Goal: Find specific page/section: Find specific page/section

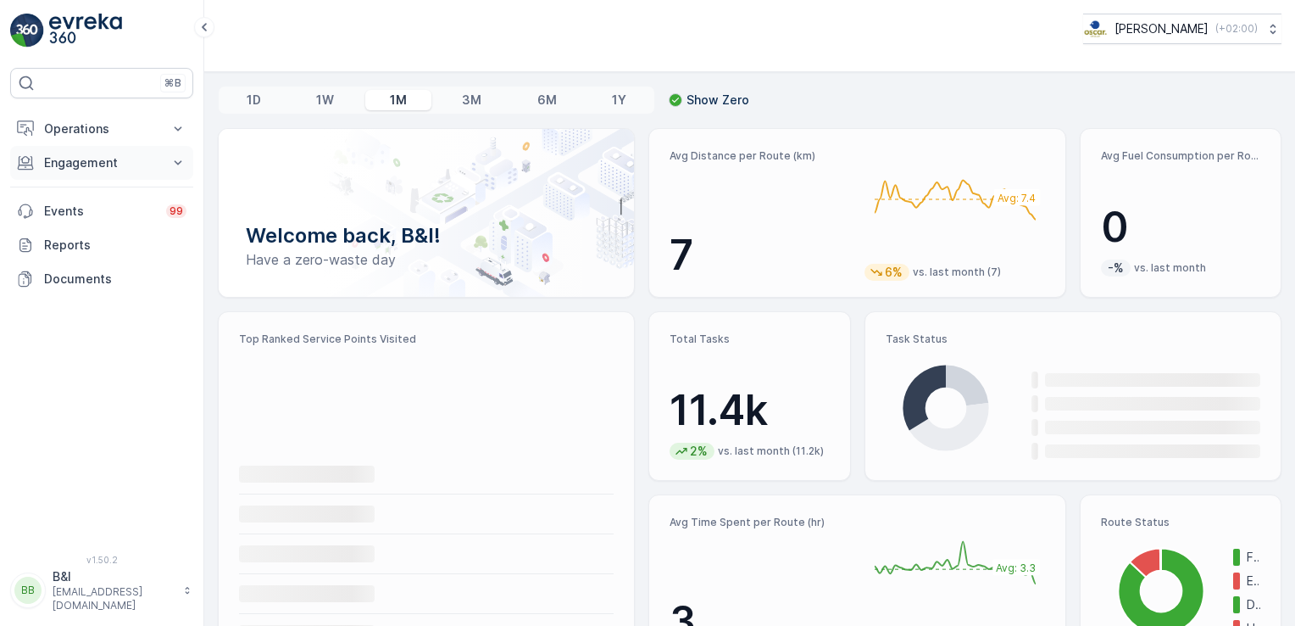
click at [122, 167] on p "Engagement" at bounding box center [101, 162] width 115 height 17
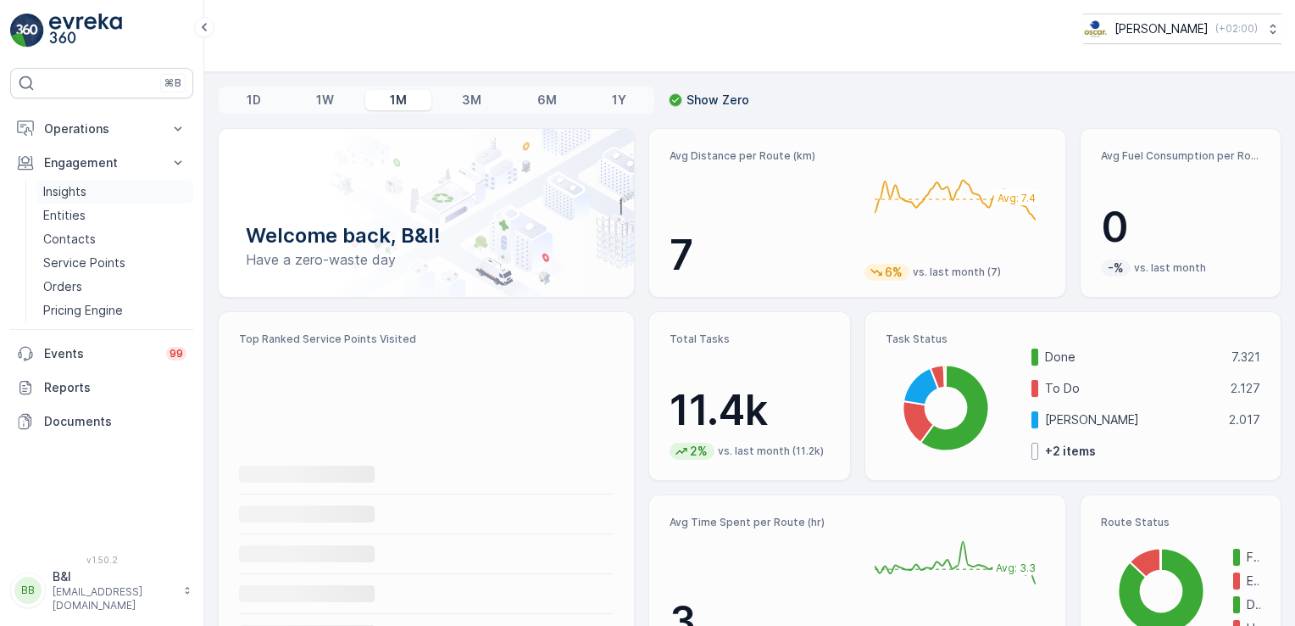
click at [107, 200] on link "Insights" at bounding box center [114, 192] width 157 height 24
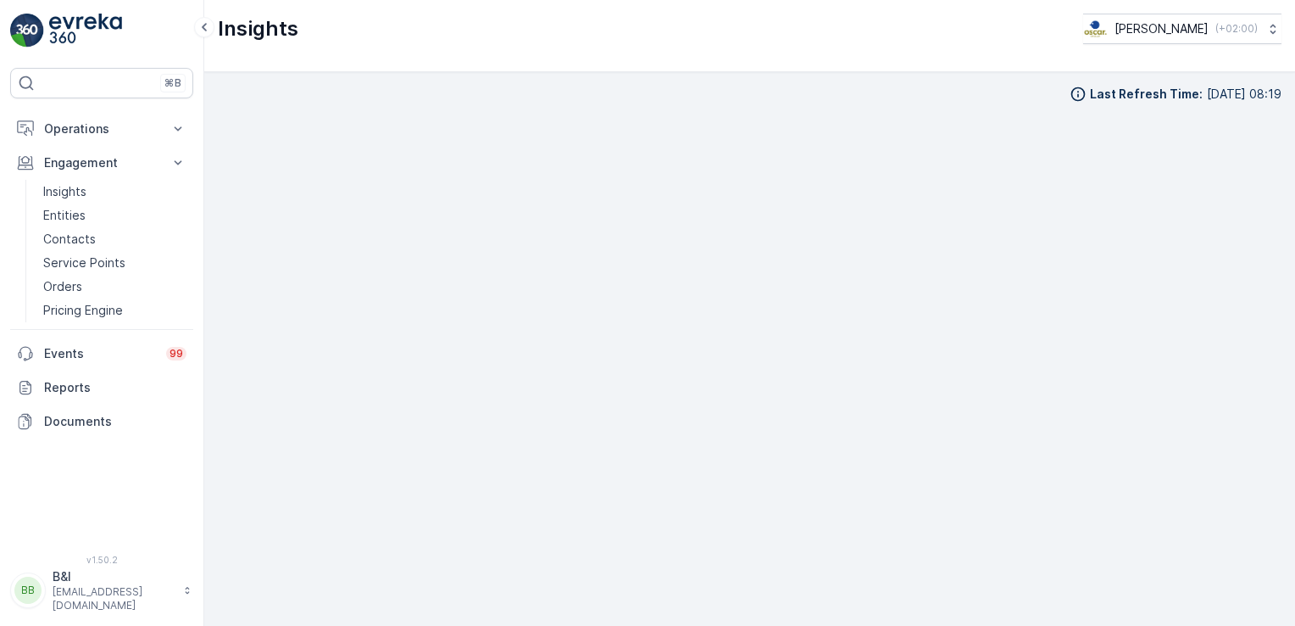
scroll to position [14, 0]
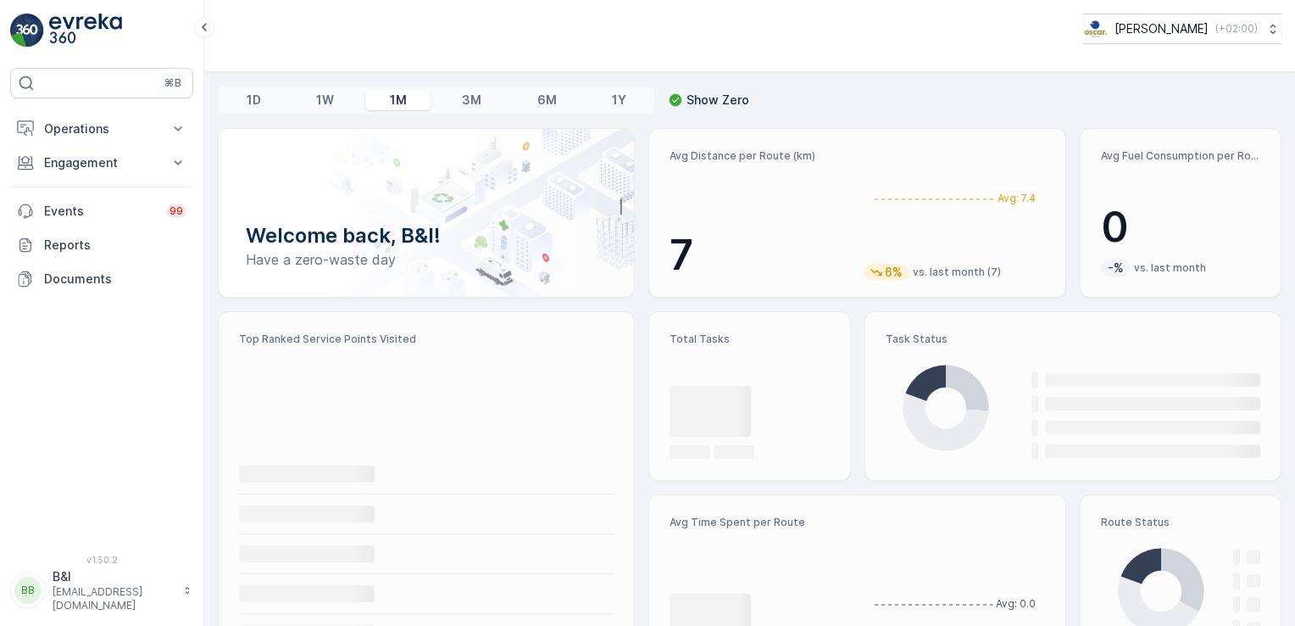
click at [220, 12] on div "[PERSON_NAME] ( +02:00 )" at bounding box center [749, 36] width 1091 height 72
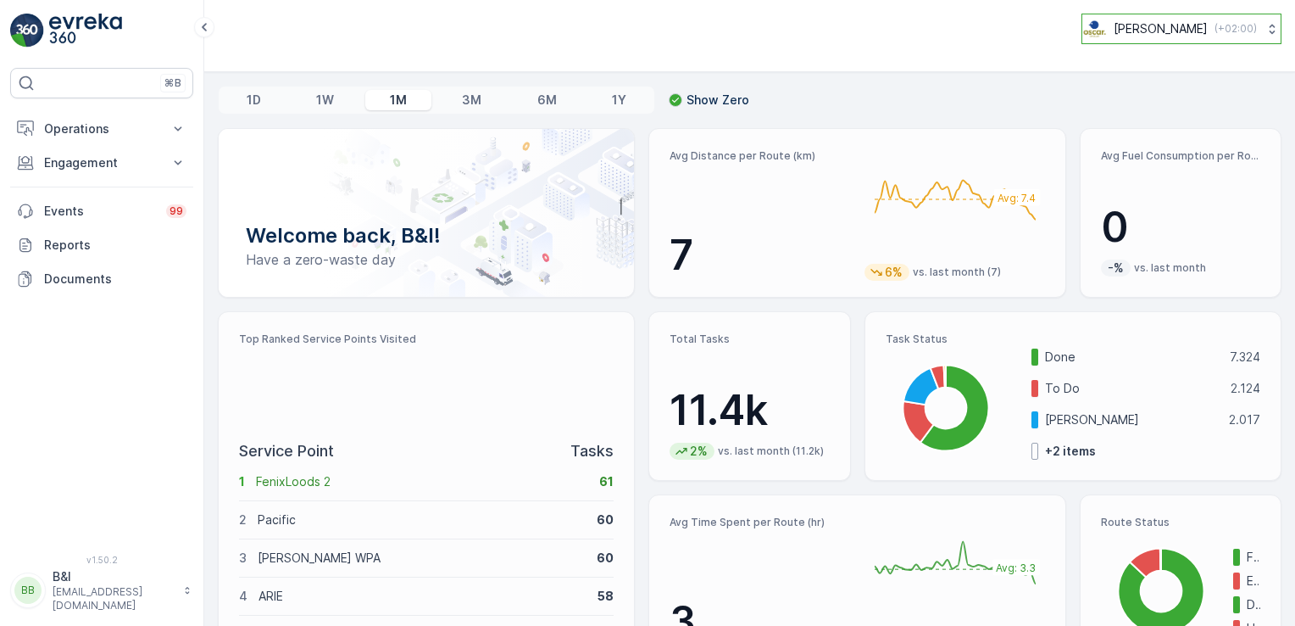
click at [1238, 42] on button "[PERSON_NAME] ( +02:00 )" at bounding box center [1182, 29] width 200 height 31
click at [97, 611] on button "BB B&I [EMAIL_ADDRESS][DOMAIN_NAME]" at bounding box center [101, 590] width 183 height 44
click at [53, 168] on p "Engagement" at bounding box center [101, 162] width 115 height 17
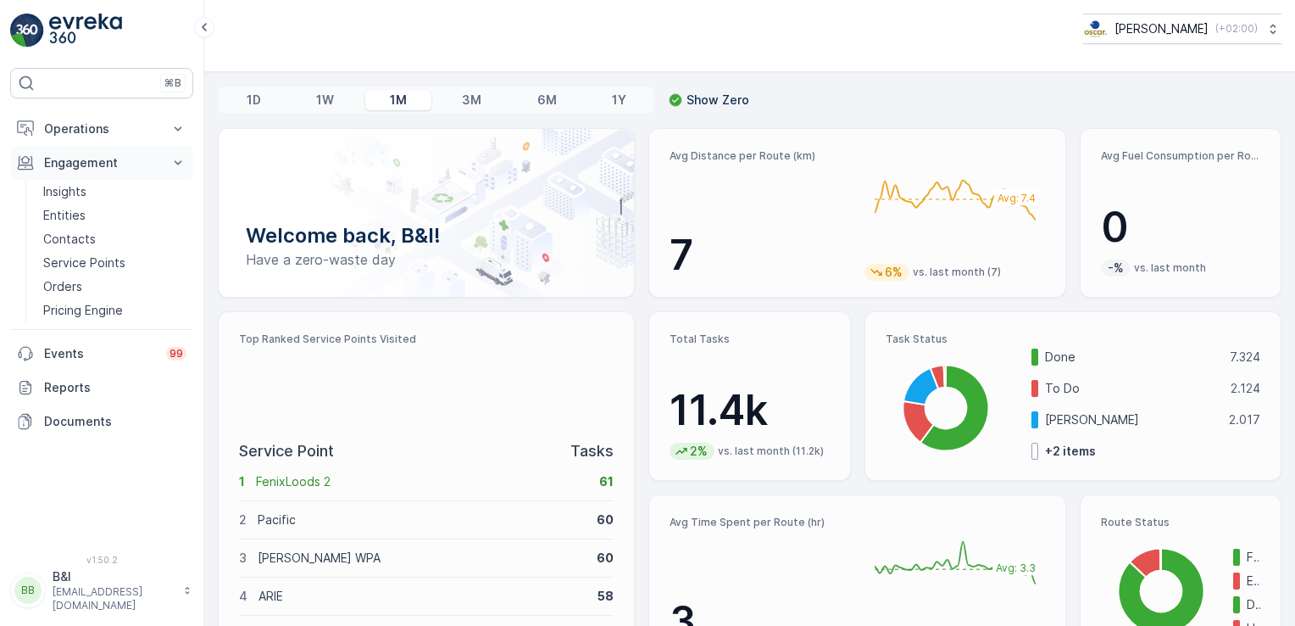
click at [53, 168] on p "Engagement" at bounding box center [101, 162] width 115 height 17
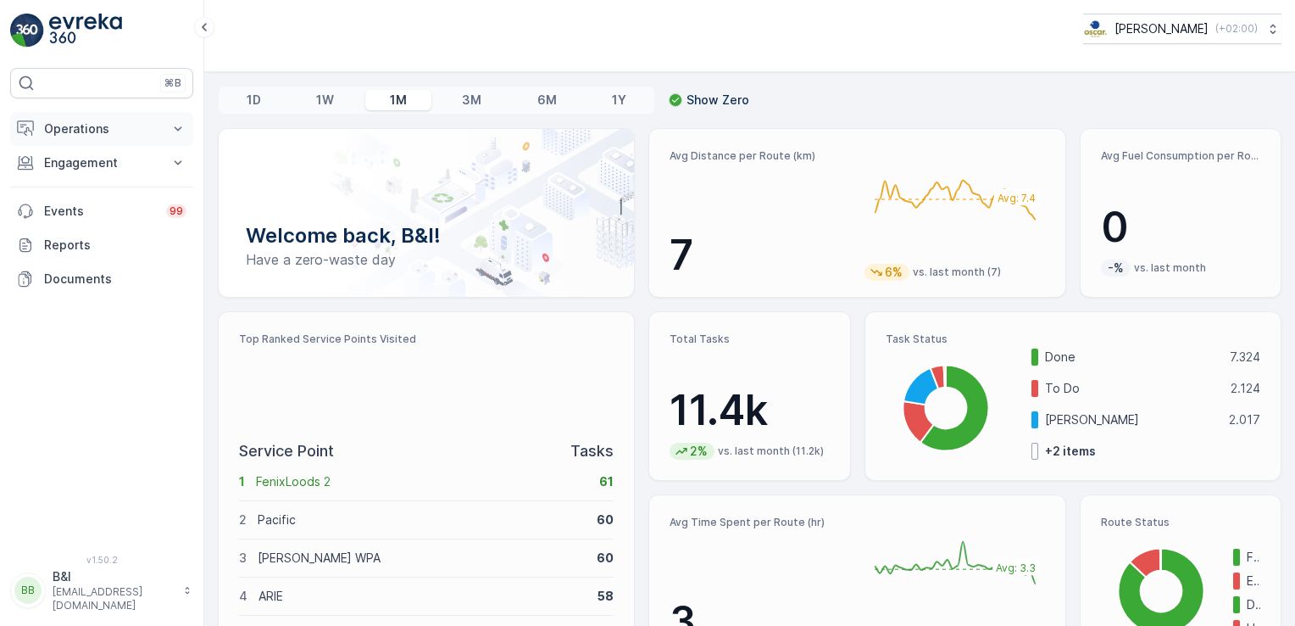
click at [85, 142] on button "Operations" at bounding box center [101, 129] width 183 height 34
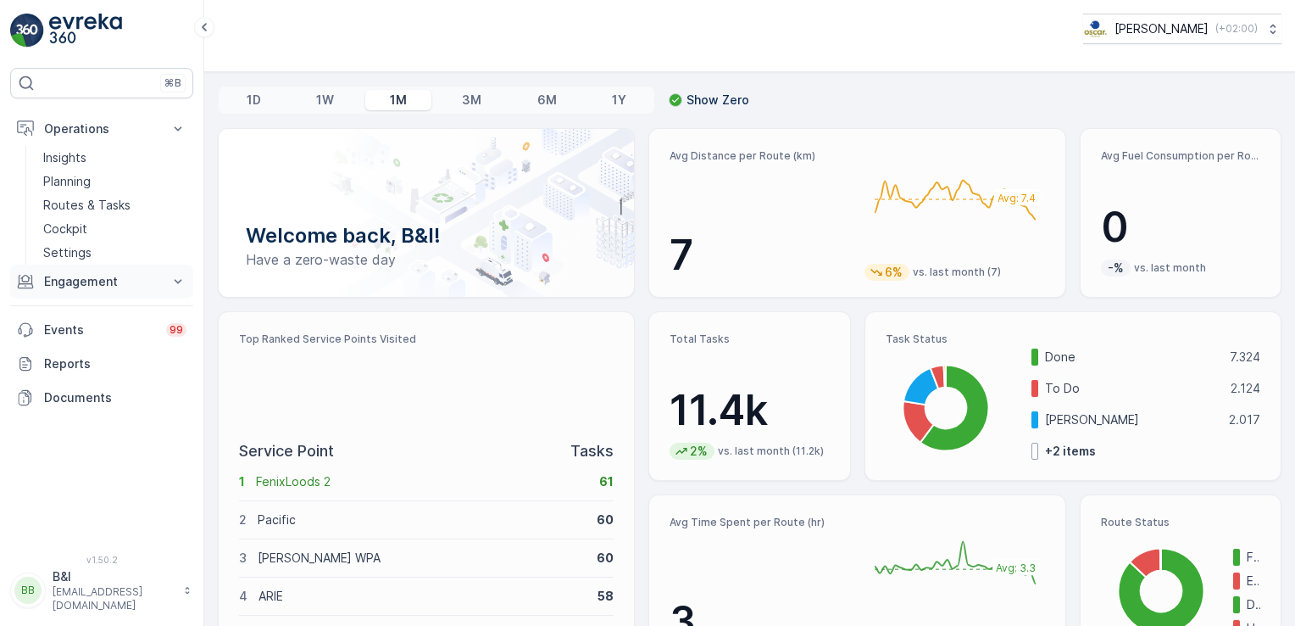
click at [83, 276] on p "Engagement" at bounding box center [101, 281] width 115 height 17
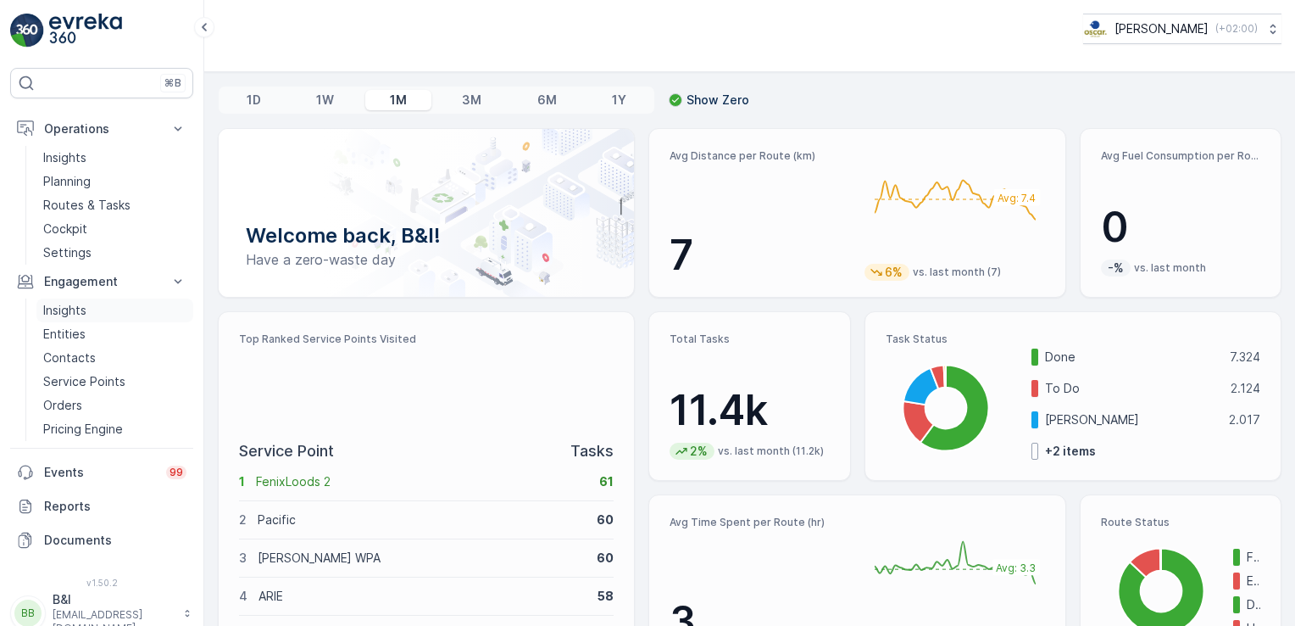
scroll to position [13, 0]
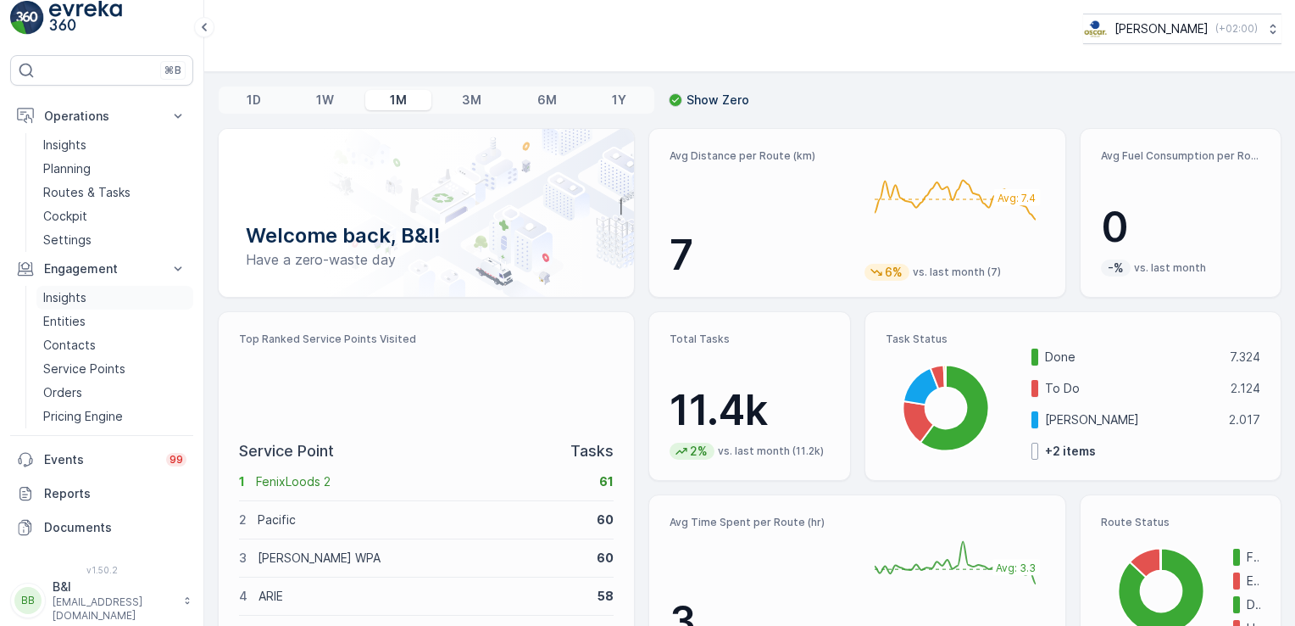
click at [78, 297] on p "Insights" at bounding box center [64, 297] width 43 height 17
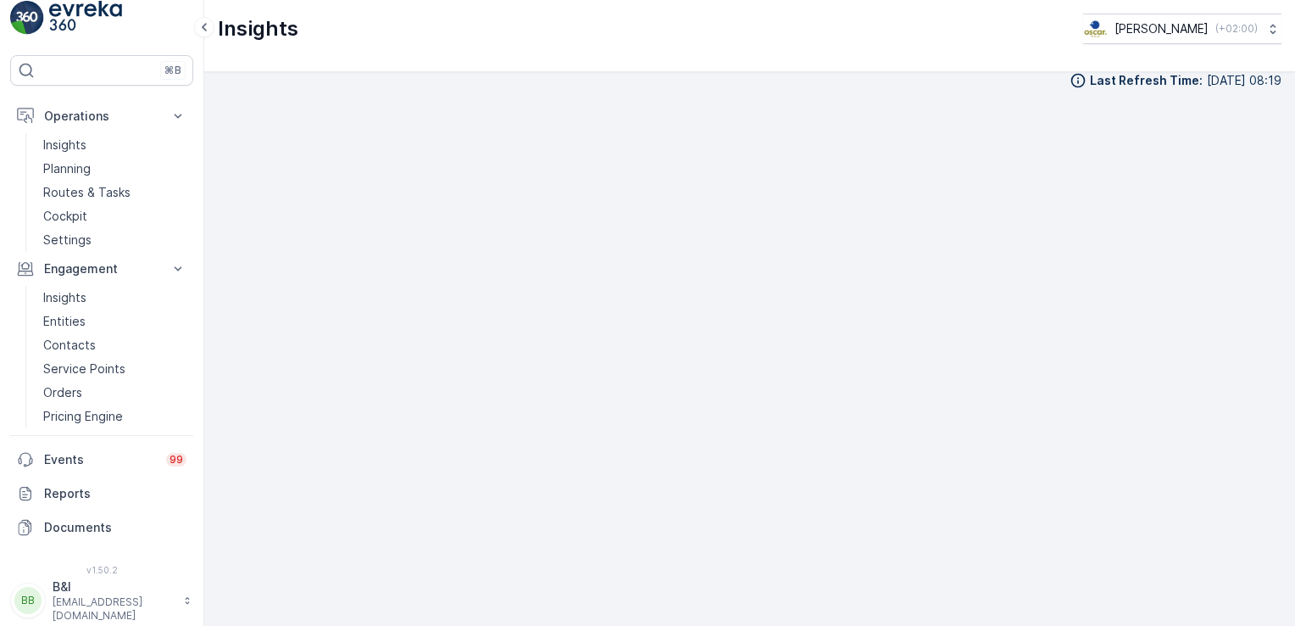
scroll to position [17, 0]
